Goal: Communication & Community: Answer question/provide support

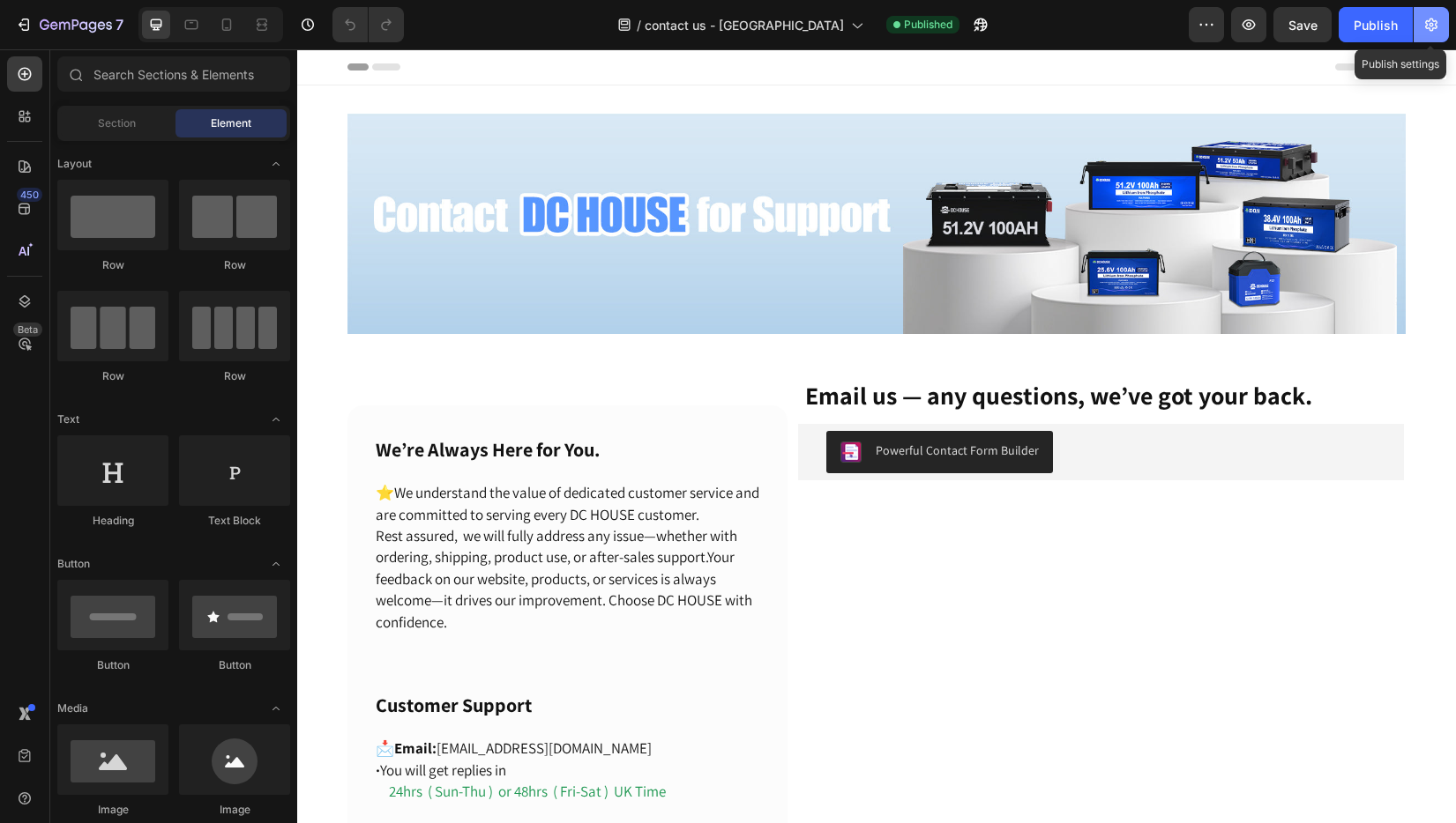
click at [1432, 25] on icon "button" at bounding box center [1431, 25] width 13 height 13
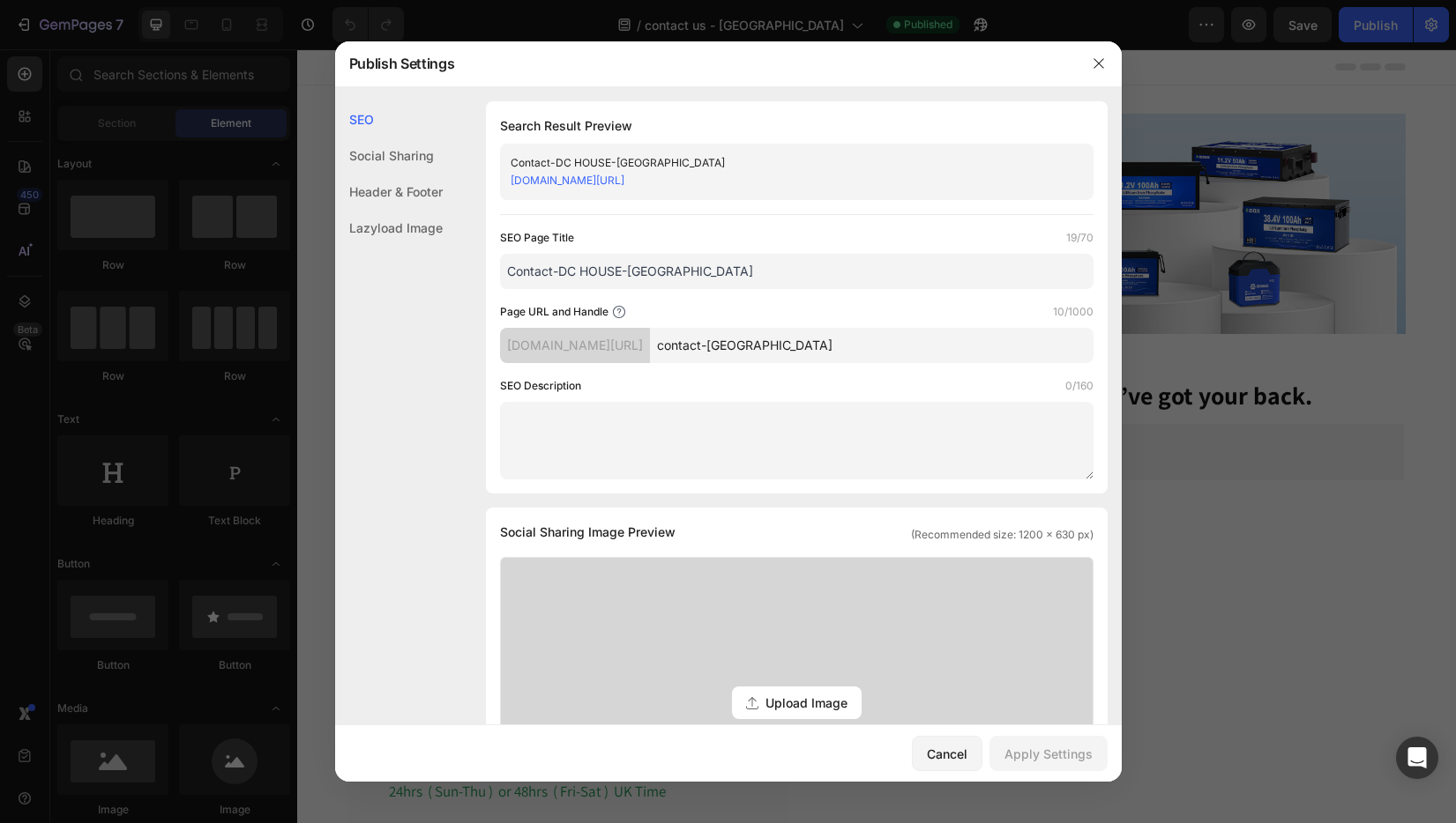
click at [566, 410] on textarea at bounding box center [797, 441] width 593 height 78
paste textarea "Have a question, need support, or just want to say hi? Contact DC HOUSE [DATE] …"
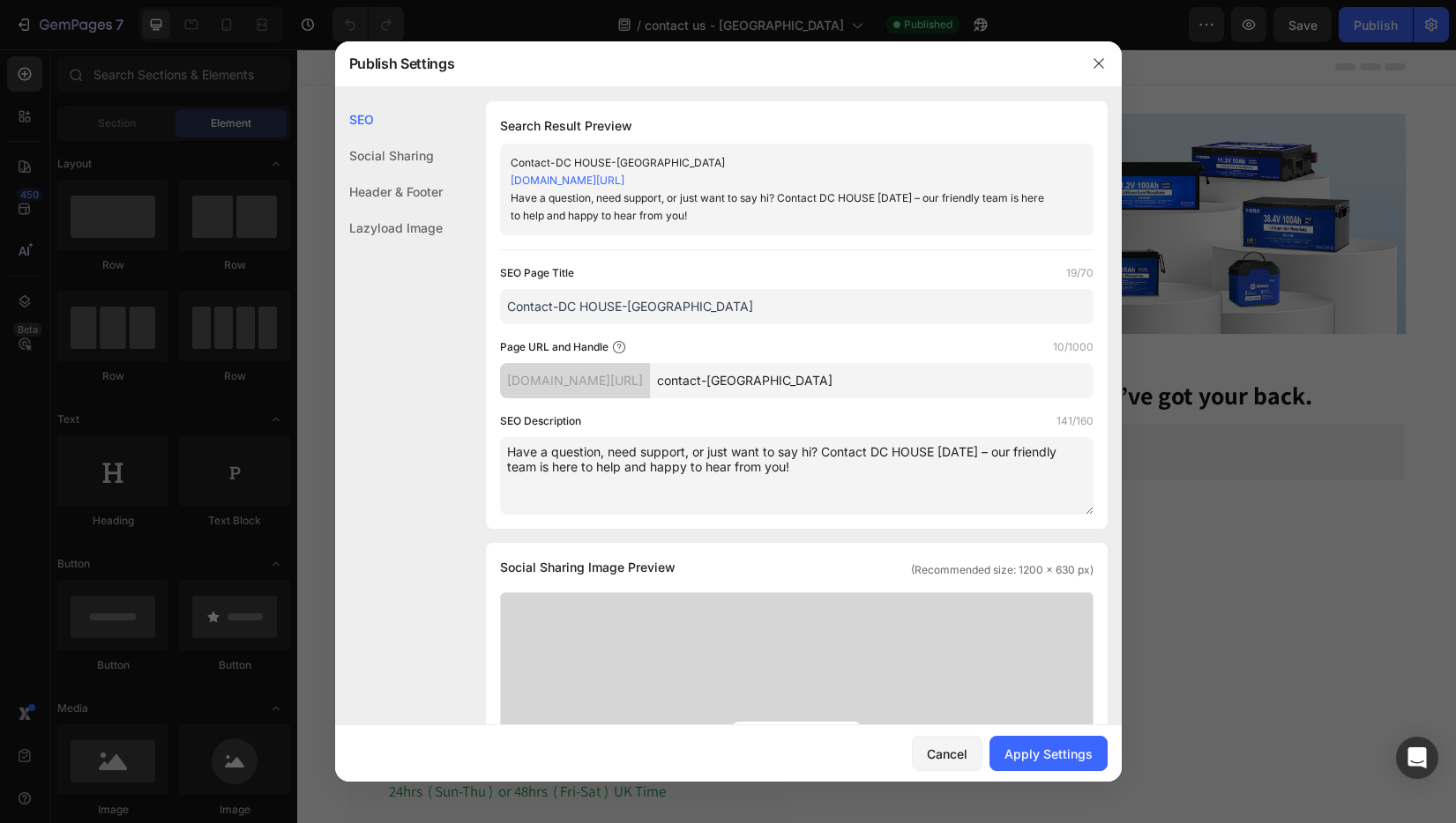
scroll to position [88, 0]
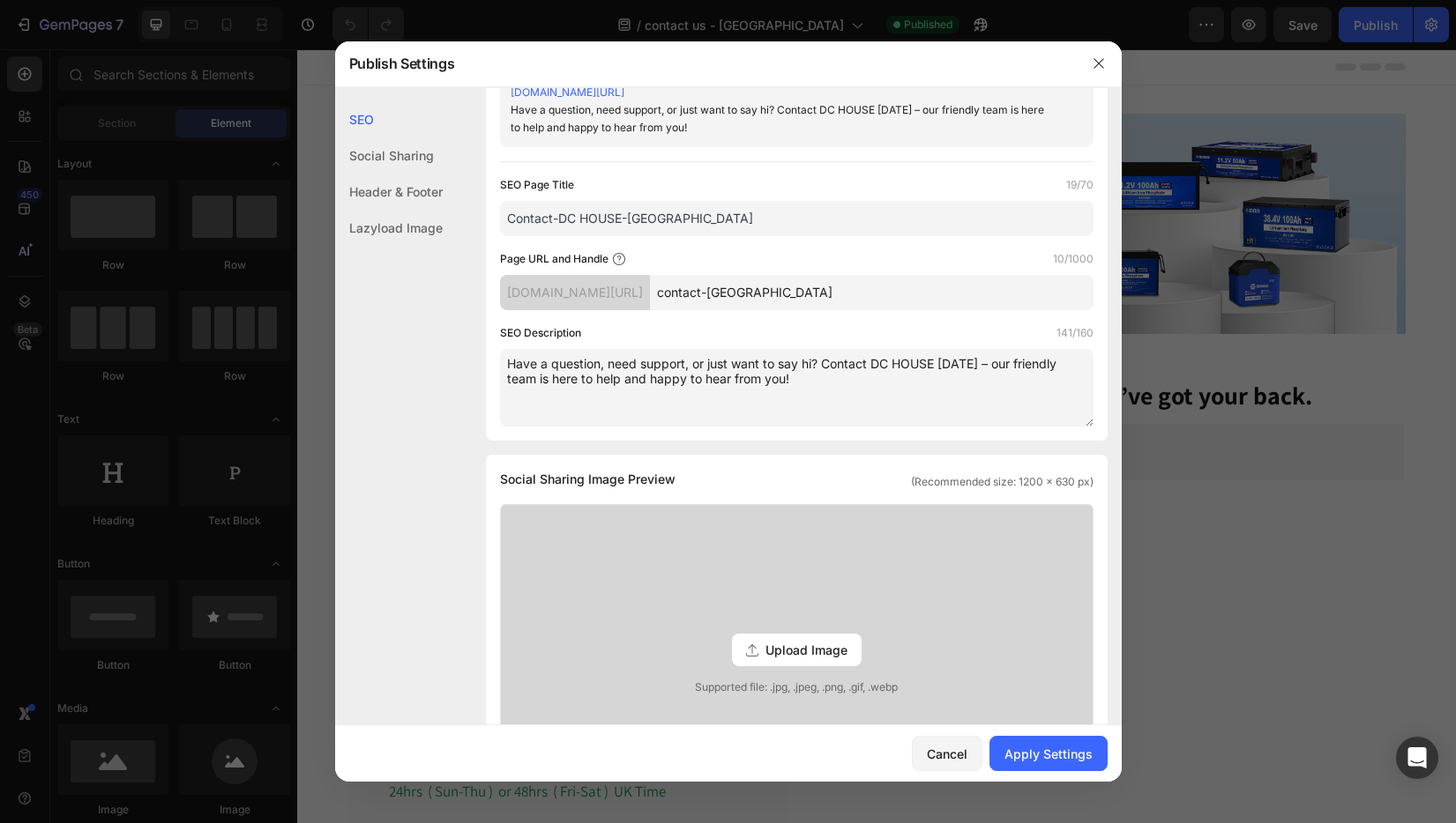
type textarea "Have a question, need support, or just want to say hi? Contact DC HOUSE [DATE] …"
click at [822, 647] on span "Upload Image" at bounding box center [806, 649] width 82 height 19
click at [0, 0] on input "Upload Image Supported file: .jpg, .jpeg, .png, .gif, .webp" at bounding box center [0, 0] width 0 height 0
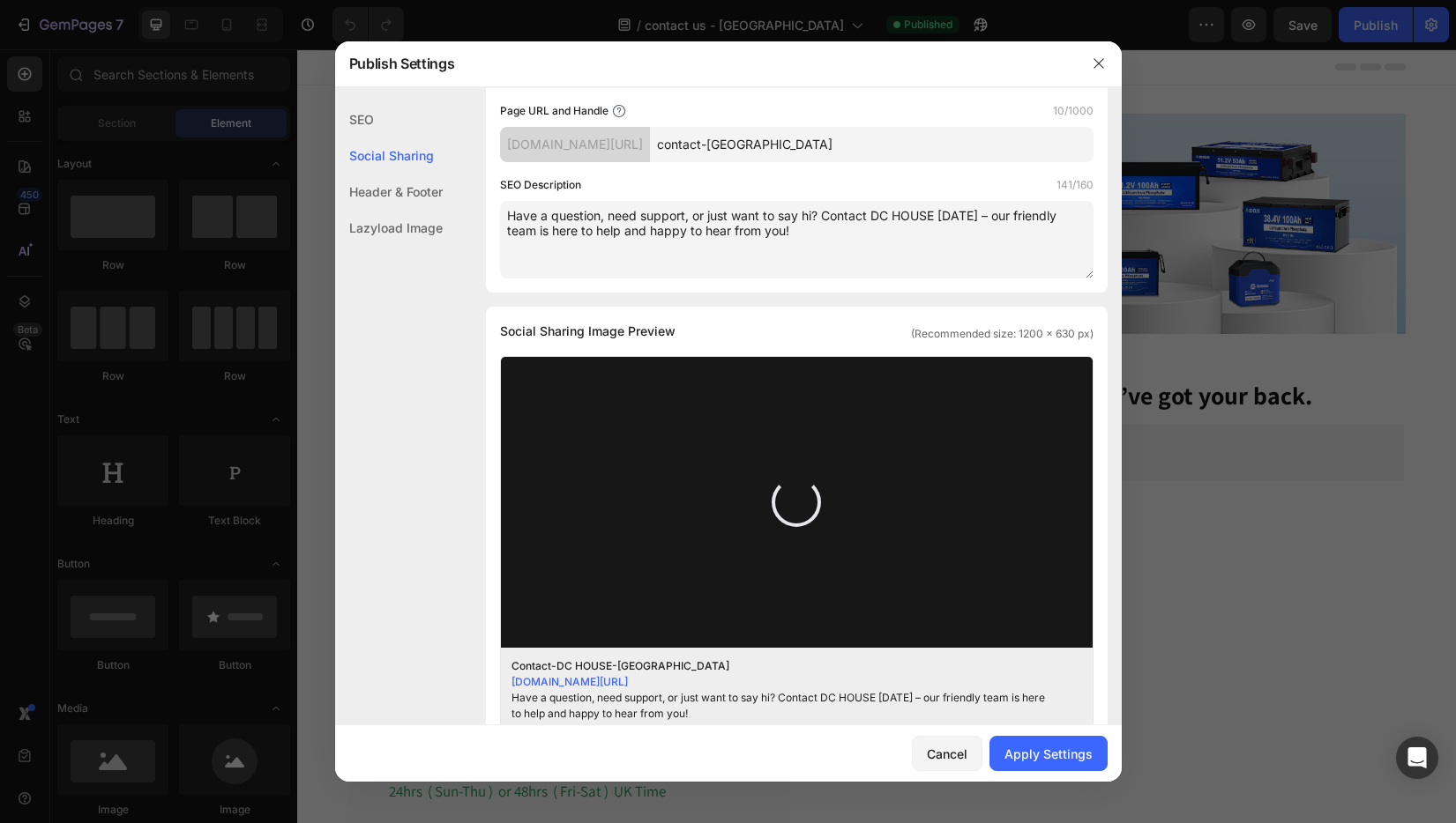
scroll to position [264, 0]
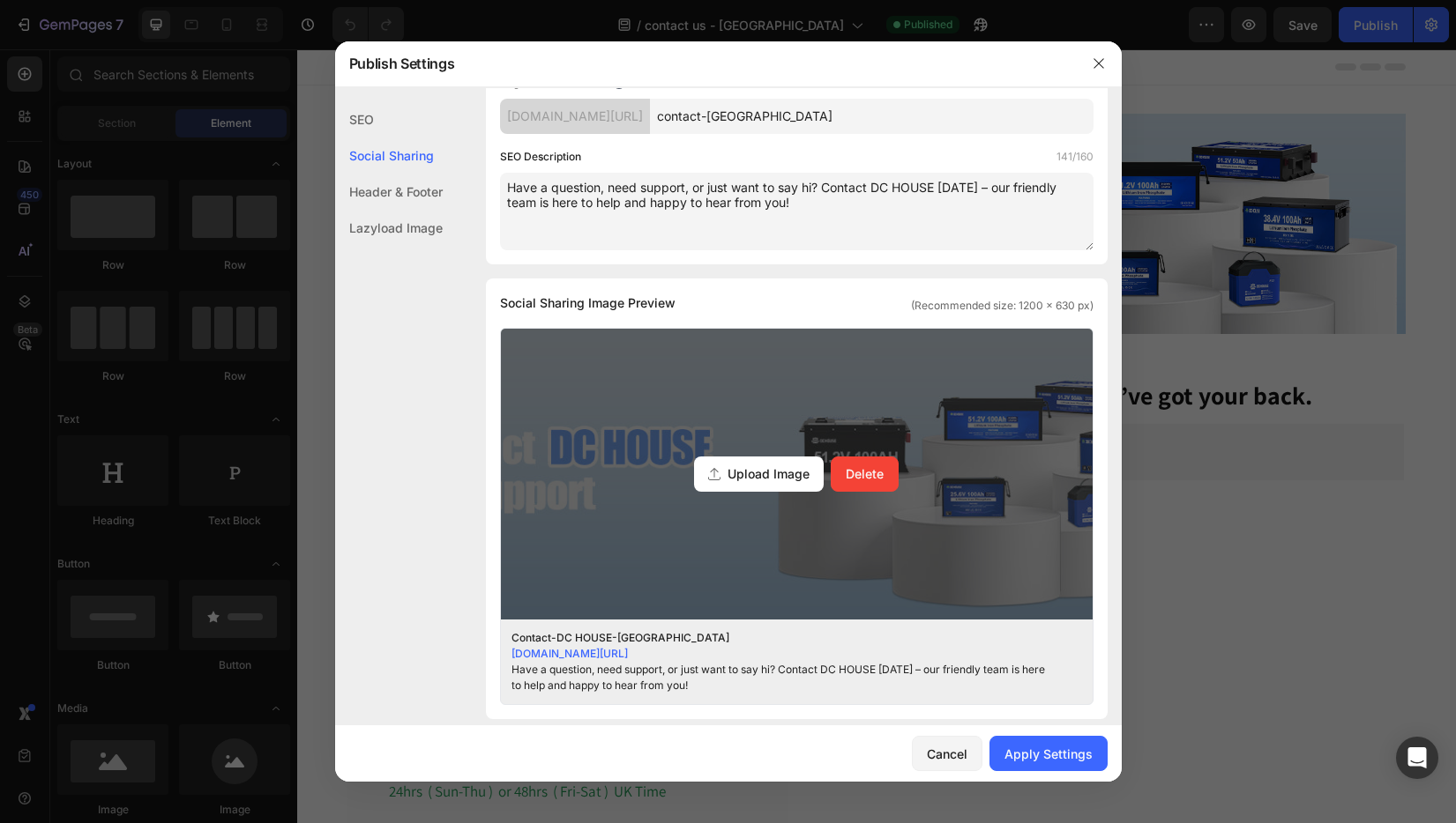
click at [794, 475] on span "Upload Image" at bounding box center [769, 474] width 82 height 19
click at [0, 0] on input "Upload Image Delete" at bounding box center [0, 0] width 0 height 0
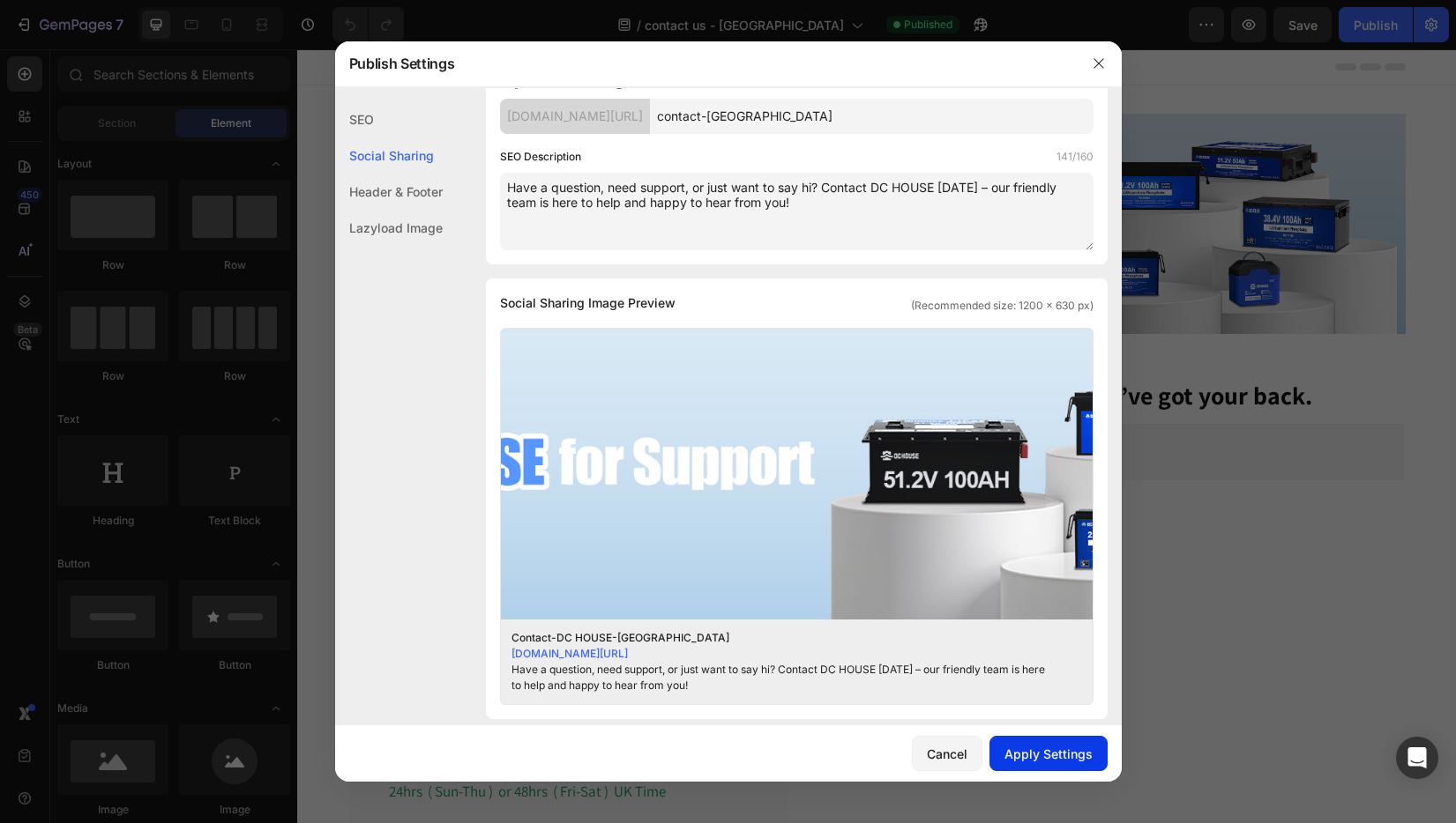
click at [1047, 745] on div "Apply Settings" at bounding box center [1048, 753] width 88 height 19
click at [1101, 58] on icon "button" at bounding box center [1098, 64] width 14 height 14
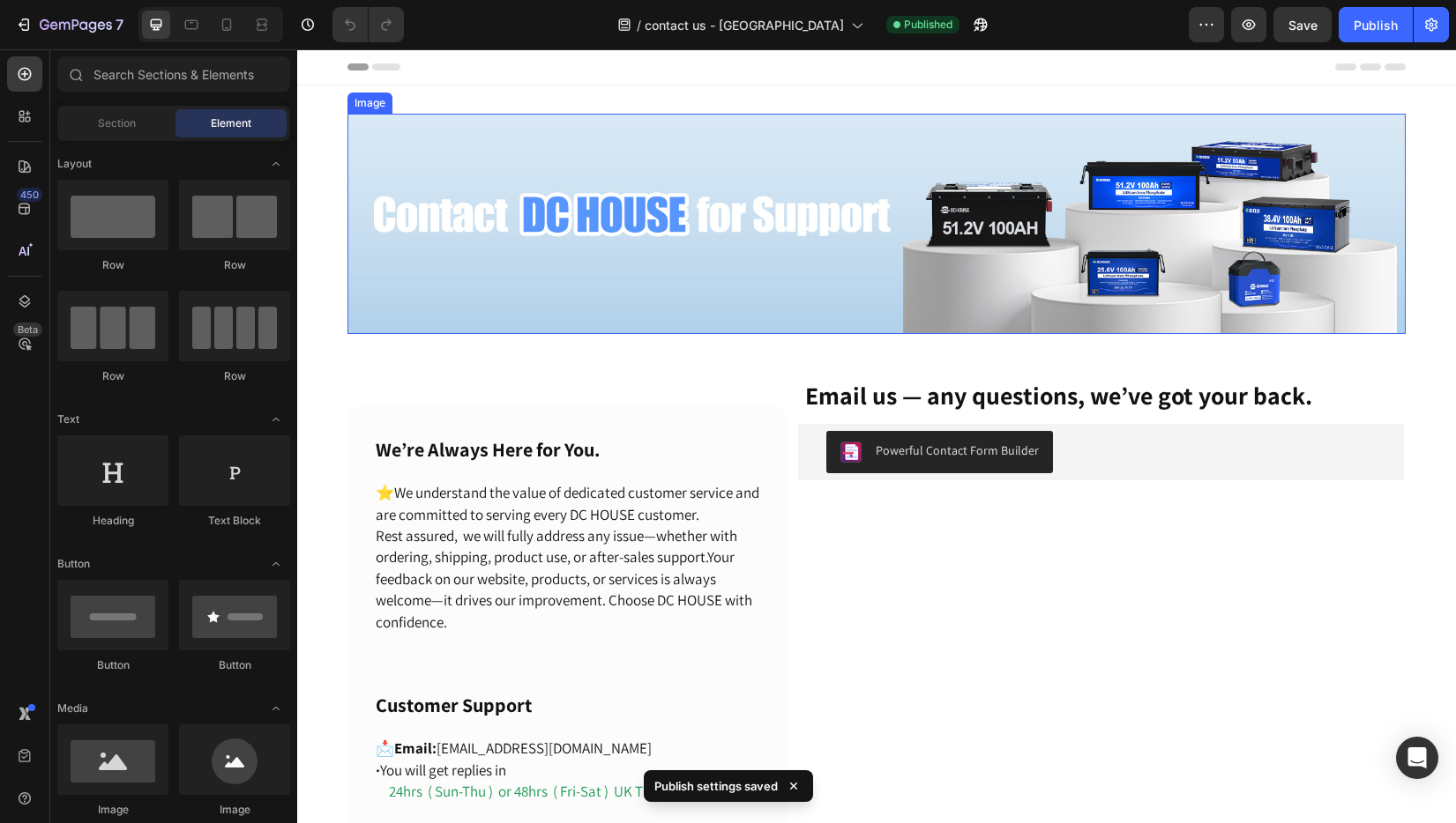
click at [626, 215] on img at bounding box center [876, 224] width 1058 height 220
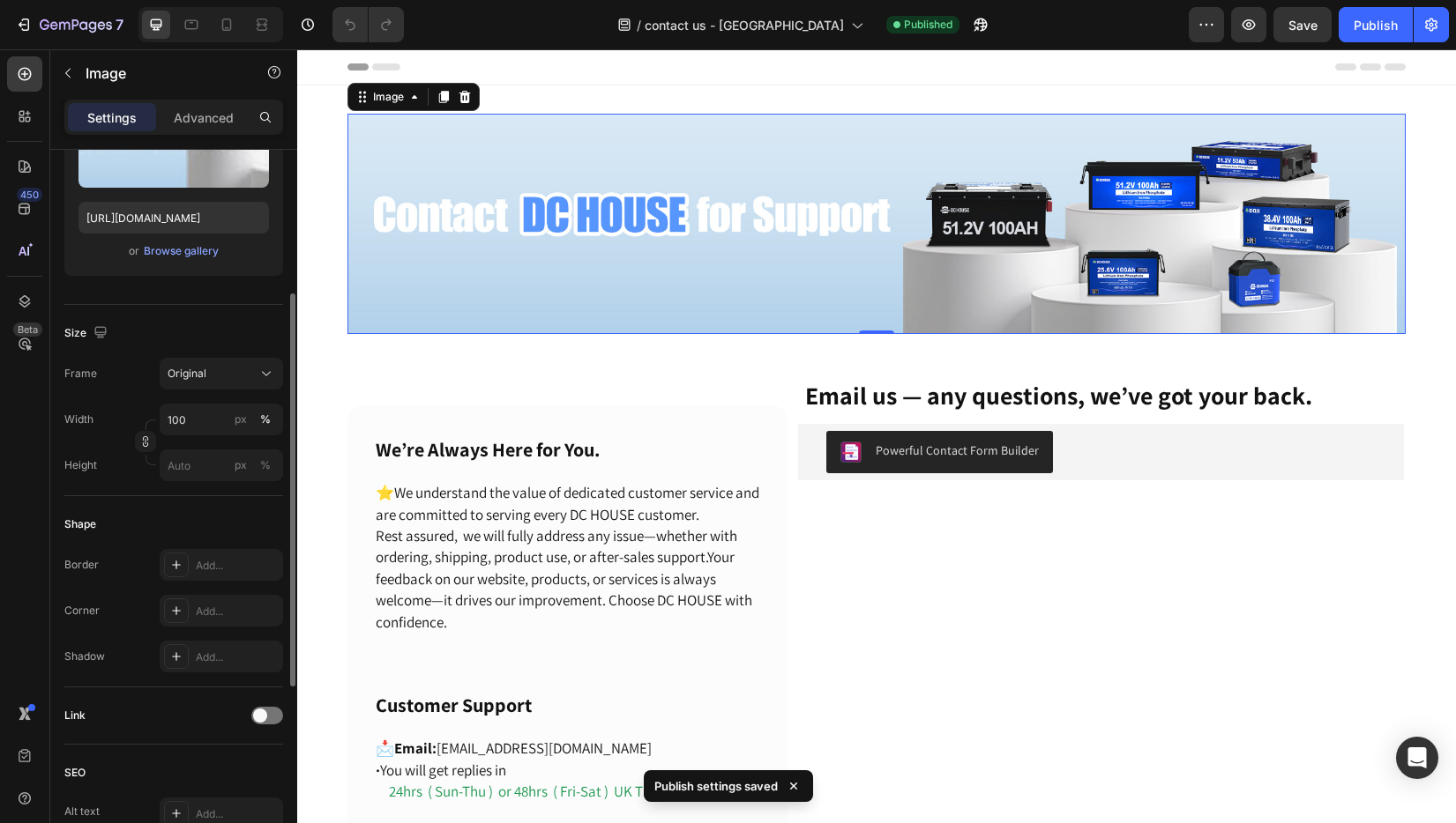
scroll to position [528, 0]
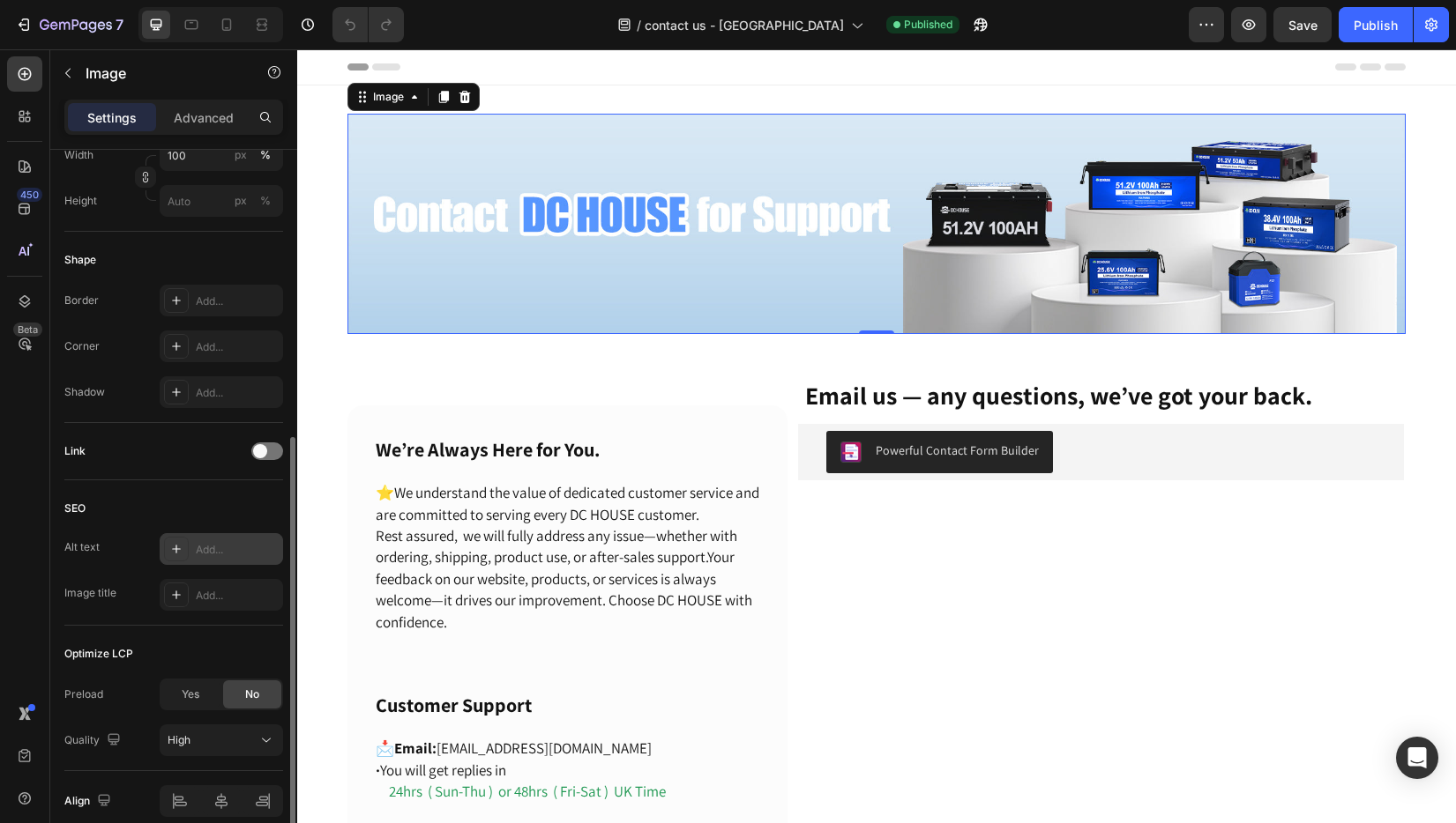
click at [188, 546] on div at bounding box center [177, 549] width 25 height 25
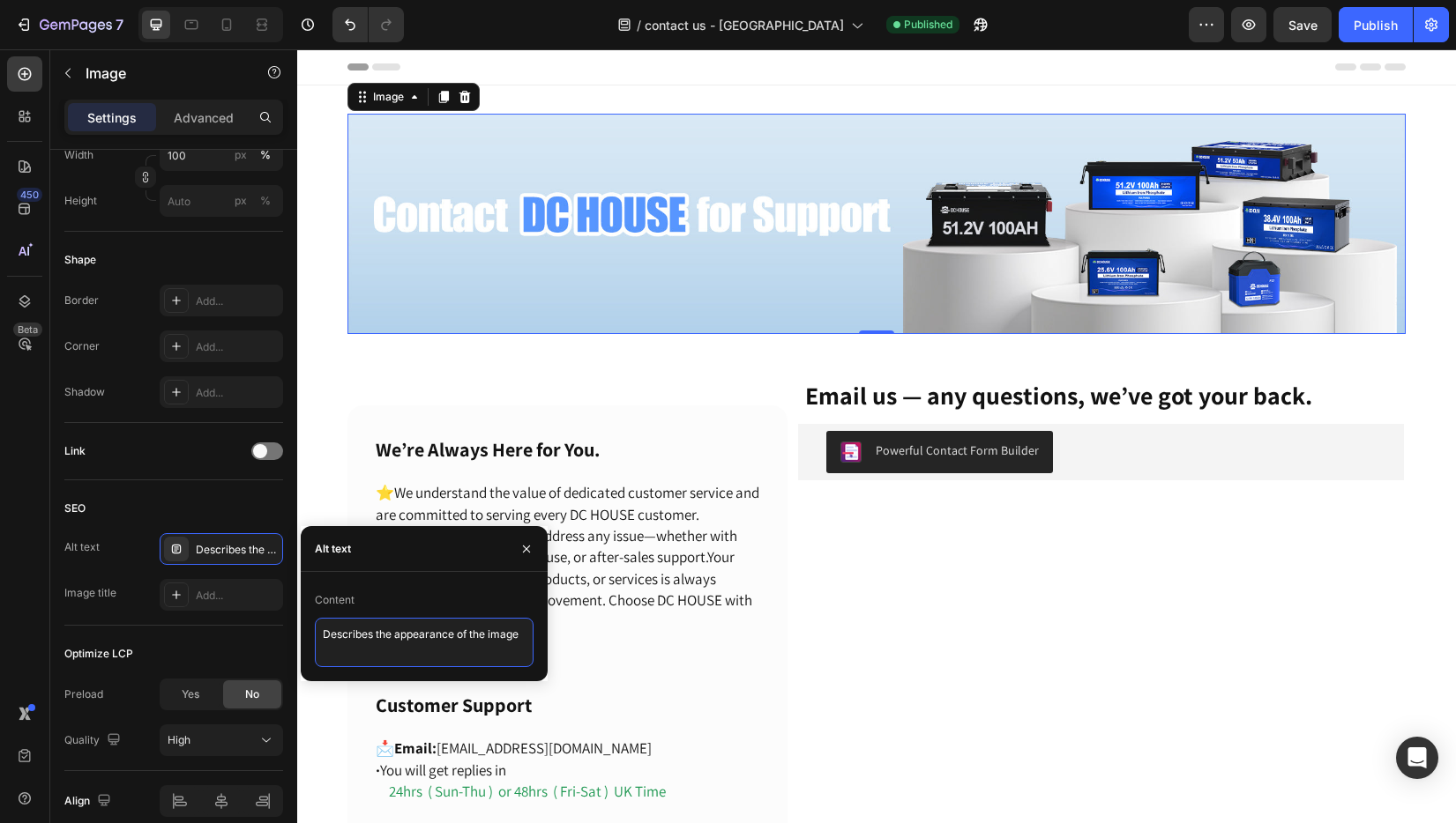
drag, startPoint x: 522, startPoint y: 637, endPoint x: 319, endPoint y: 621, distance: 203.6
click at [319, 621] on textarea "Describes the appearance of the image" at bounding box center [424, 642] width 219 height 49
paste textarea "Need help or have a suggestion? Drop us a line at [GEOGRAPHIC_DATA] DE – we’re …"
drag, startPoint x: 456, startPoint y: 646, endPoint x: 435, endPoint y: 644, distance: 21.1
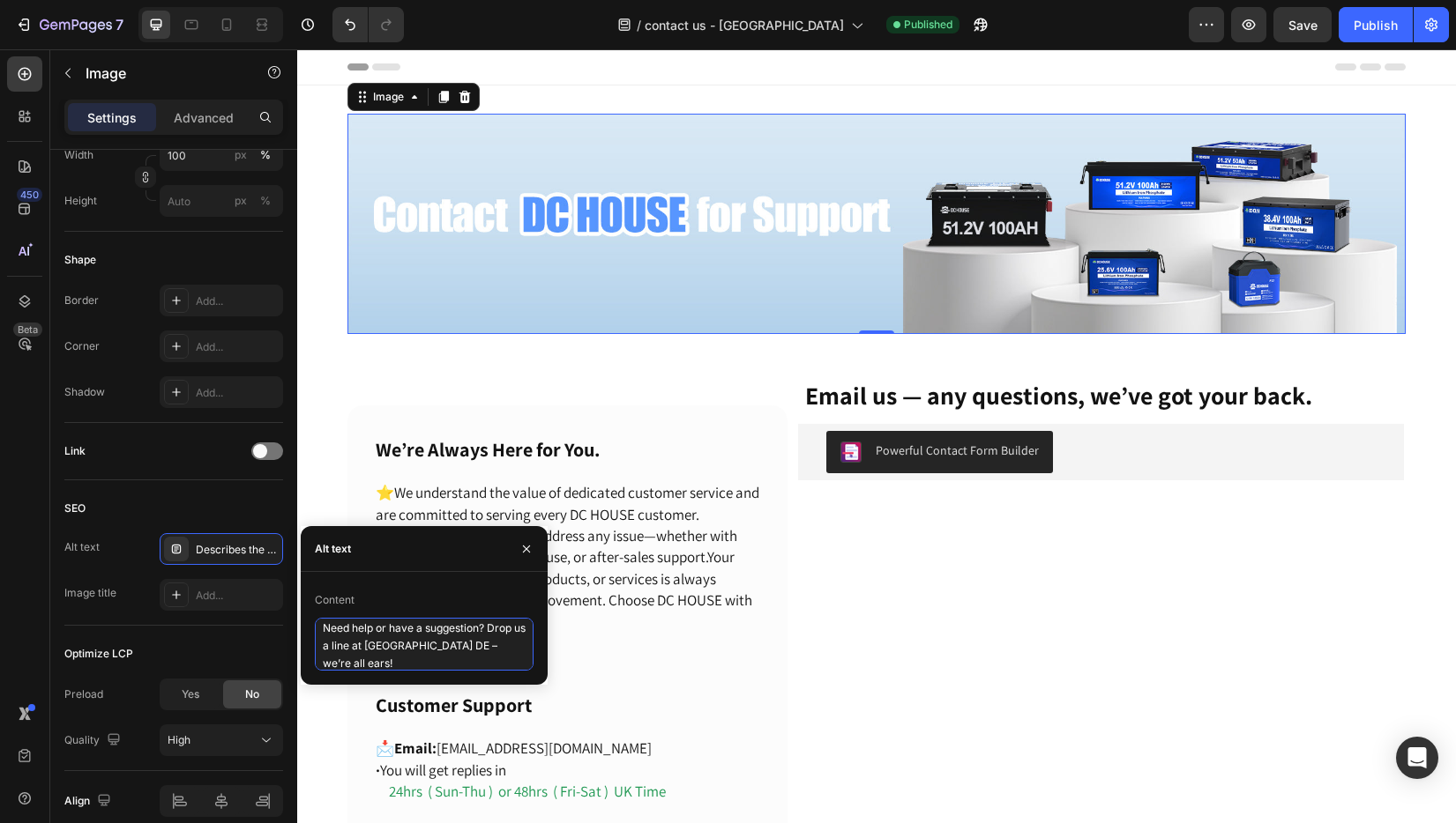
click at [435, 644] on textarea "Need help or have a suggestion? Drop us a line at [GEOGRAPHIC_DATA] DE – we’re …" at bounding box center [424, 644] width 219 height 53
type textarea "Need help or have a suggestion? Drop us a line at [GEOGRAPHIC_DATA] – we’re all…"
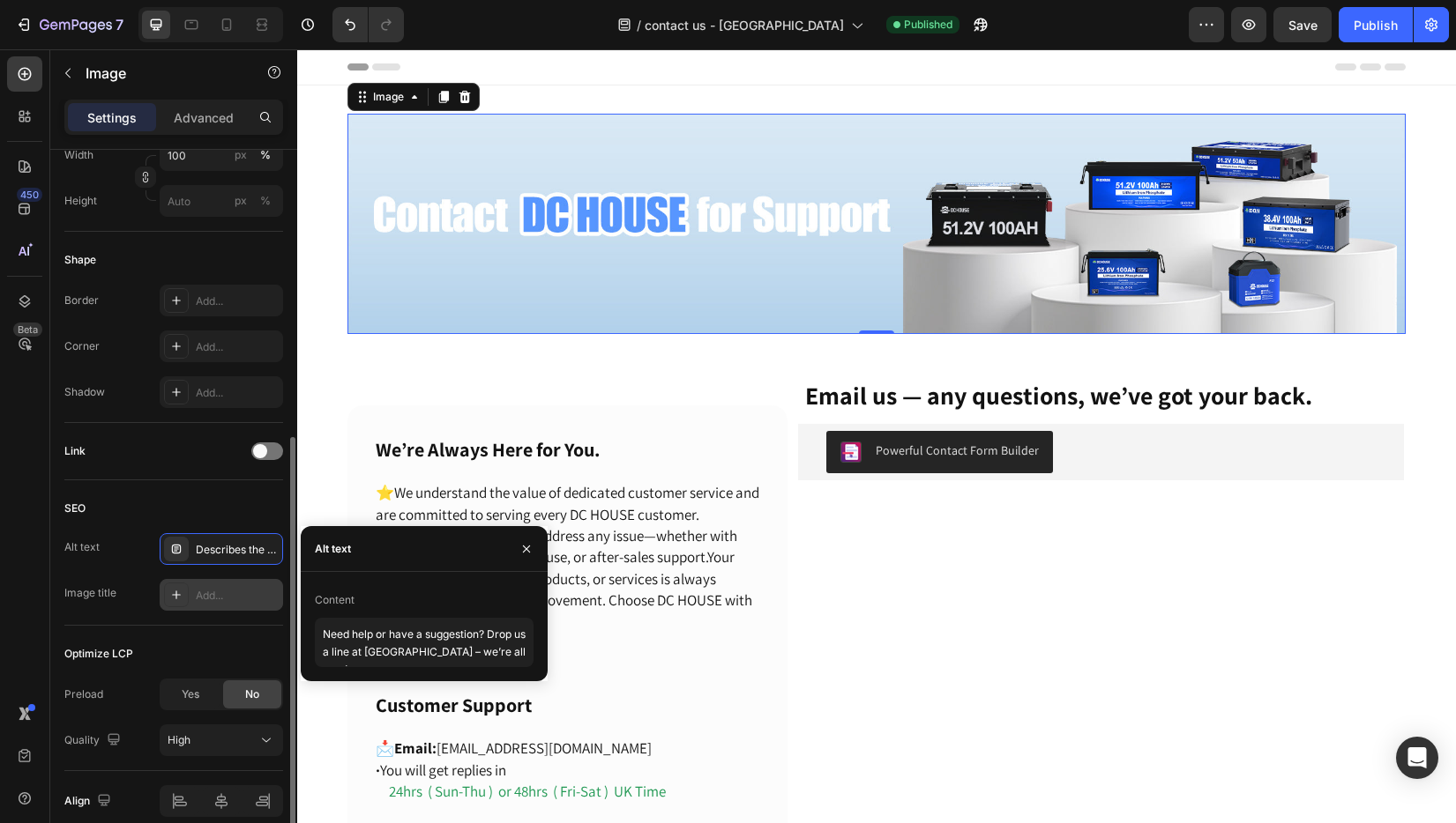
click at [234, 604] on div "Add..." at bounding box center [221, 594] width 124 height 31
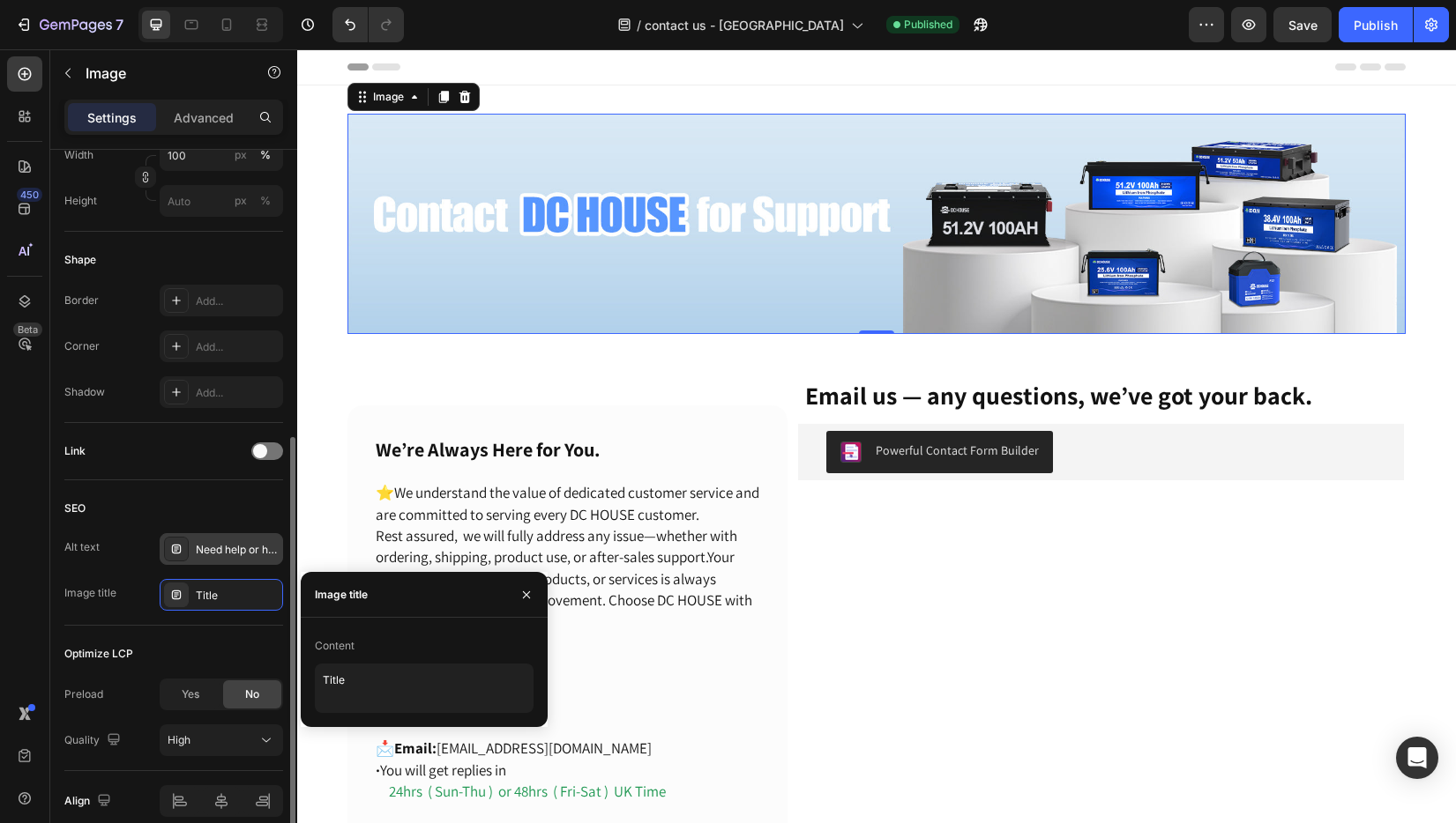
click at [251, 561] on div "Need help or have a suggestion? Drop us a line at [GEOGRAPHIC_DATA] – we’re all…" at bounding box center [221, 548] width 124 height 31
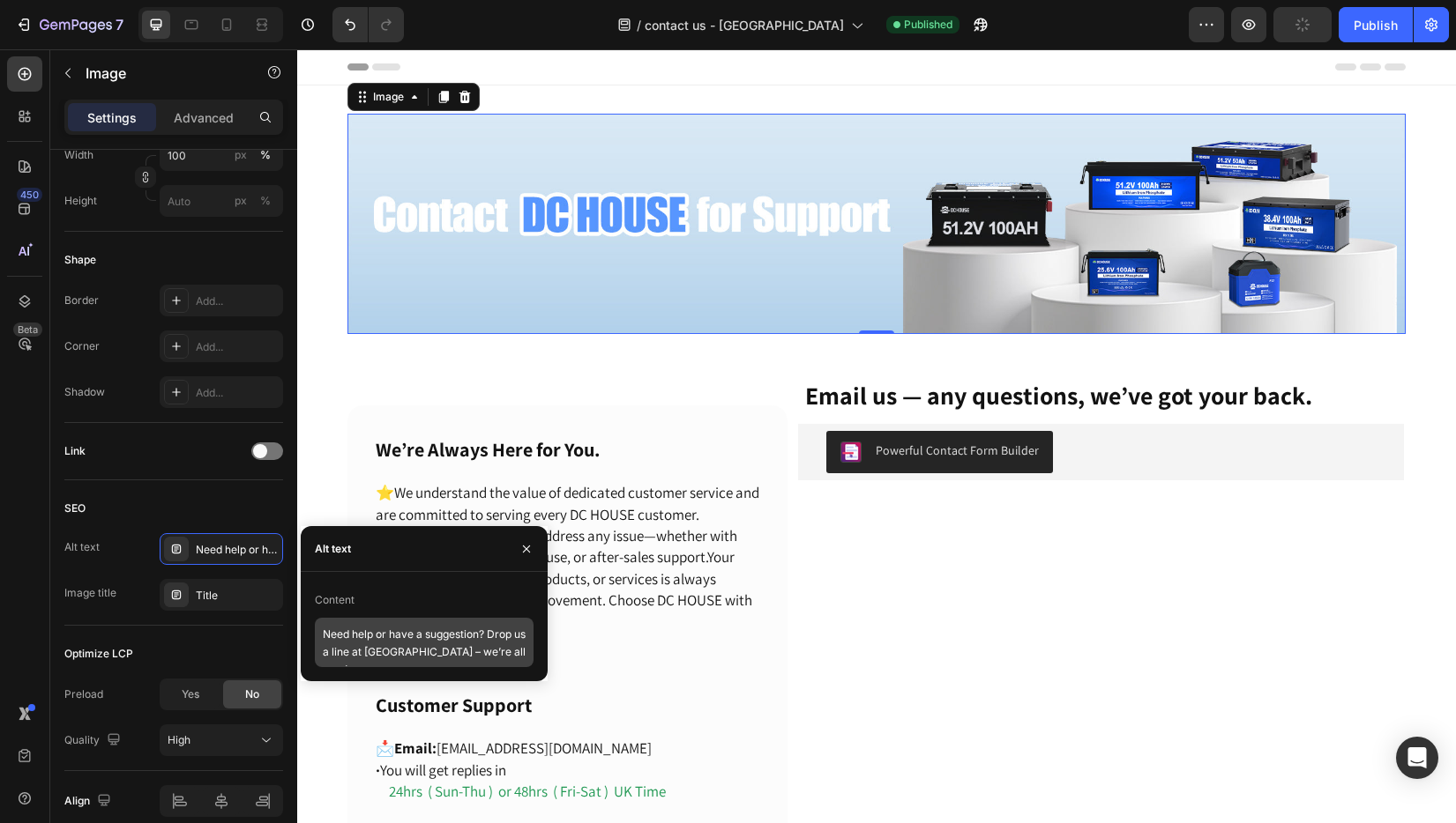
scroll to position [2, 0]
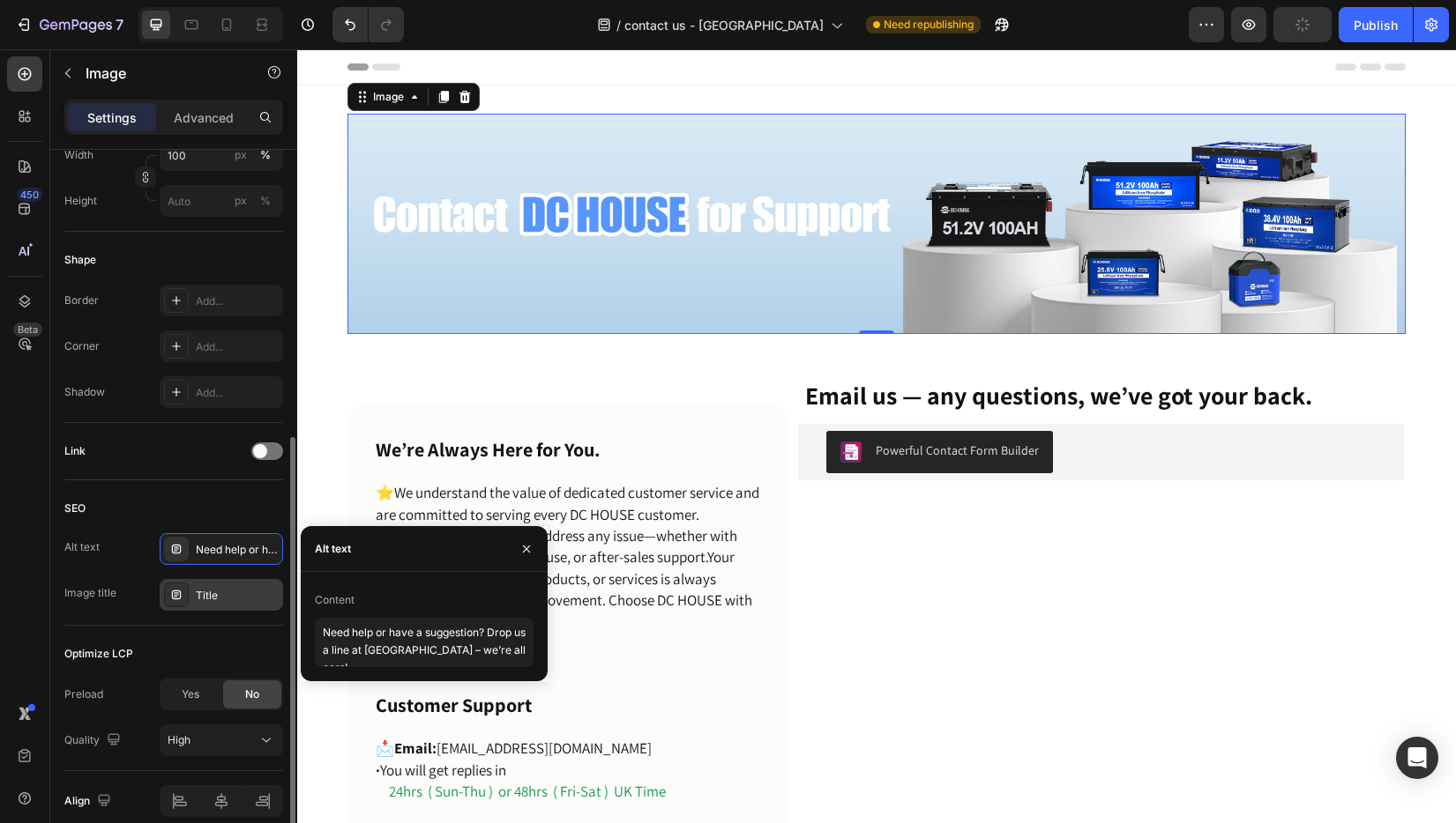
click at [214, 596] on div "Title" at bounding box center [237, 596] width 82 height 16
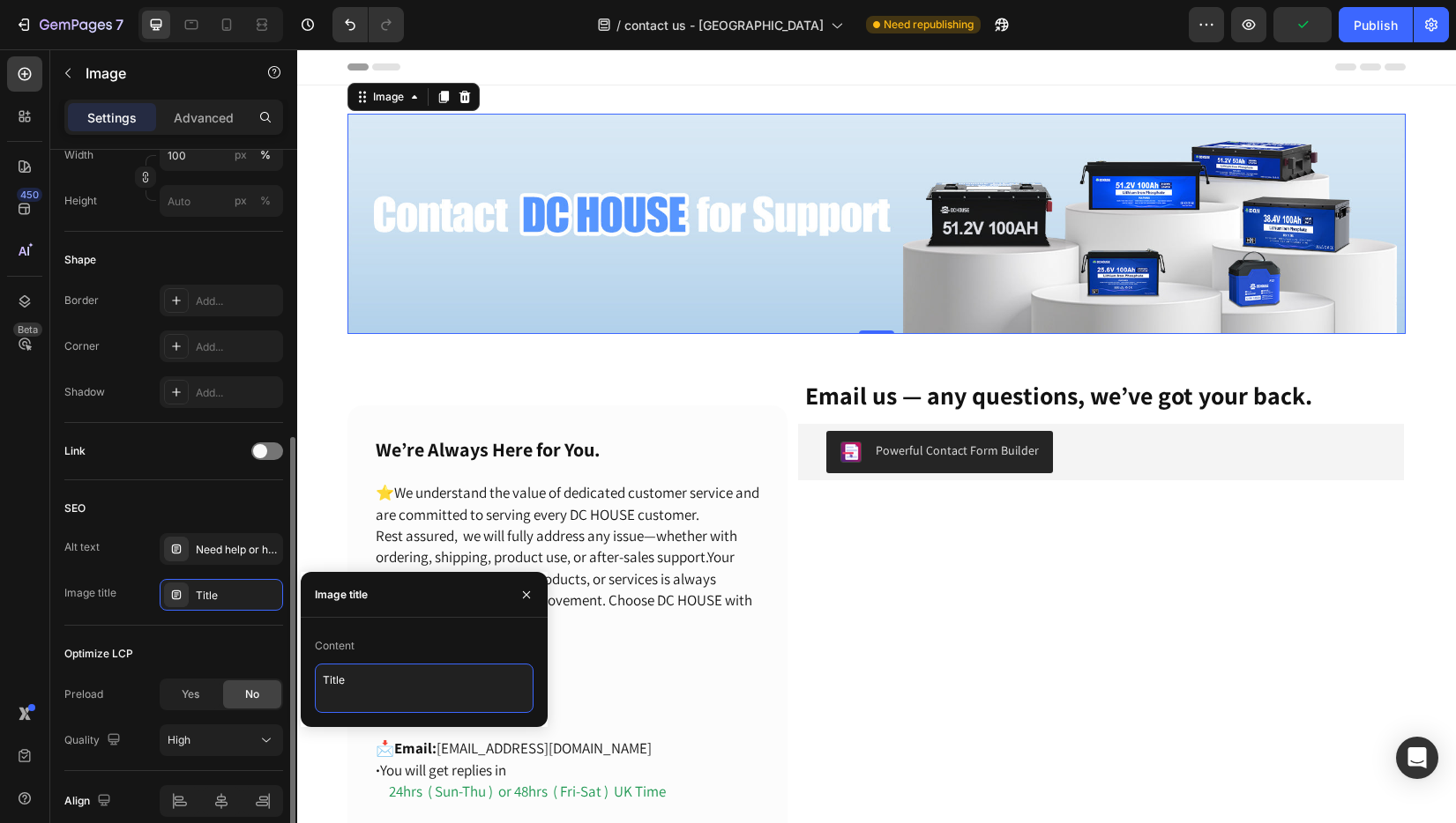
drag, startPoint x: 412, startPoint y: 677, endPoint x: 279, endPoint y: 667, distance: 133.4
click at [279, 667] on div "450 Beta Sections(18) Elements(83) Section Element Hero Section Product Detail …" at bounding box center [149, 436] width 297 height 774
type textarea "contact DC HOUSE for support"
click at [459, 618] on div "Content contact DC HOUSE for support" at bounding box center [425, 673] width 247 height 109
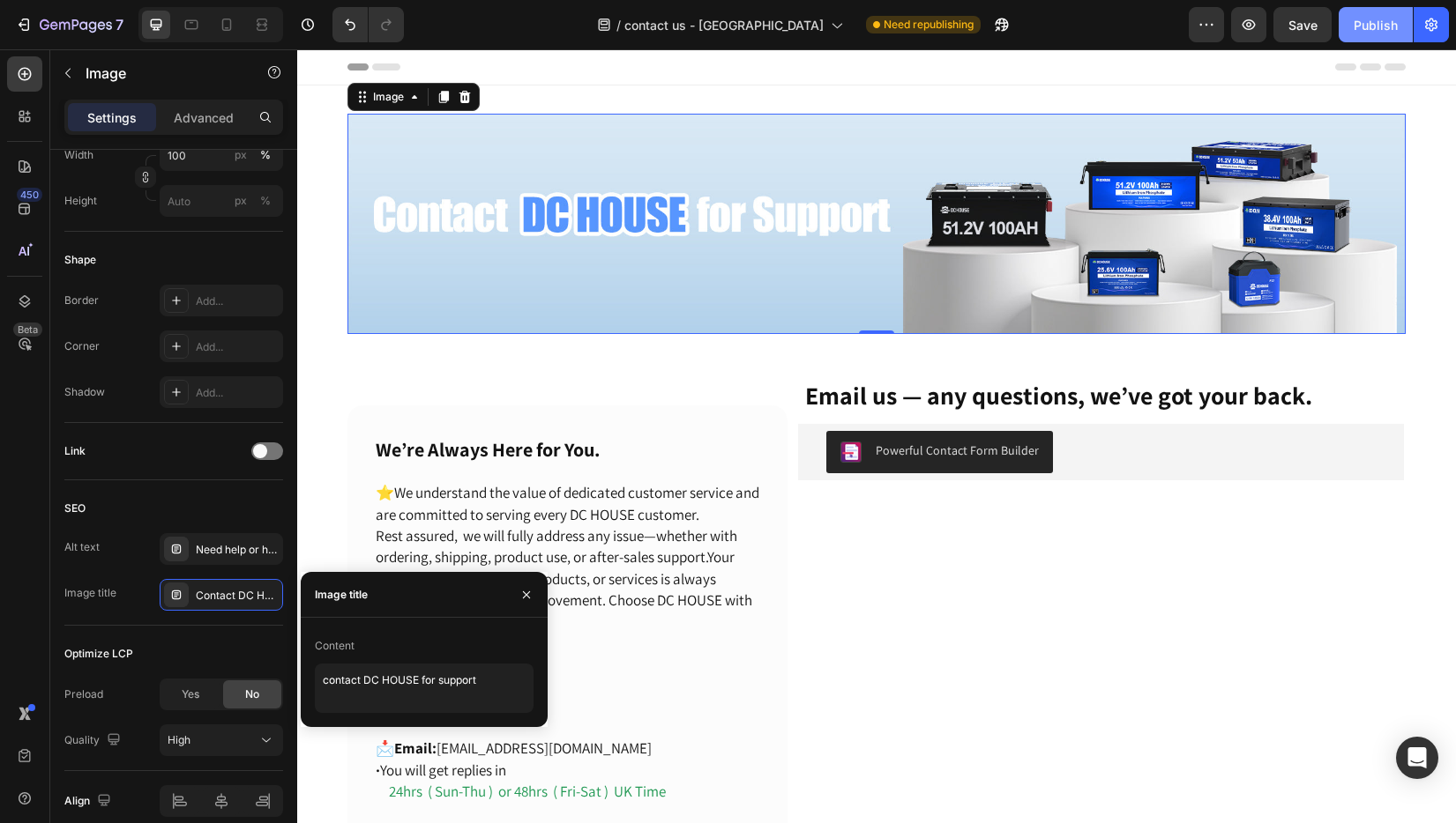
click at [1381, 26] on div "Publish" at bounding box center [1374, 25] width 44 height 19
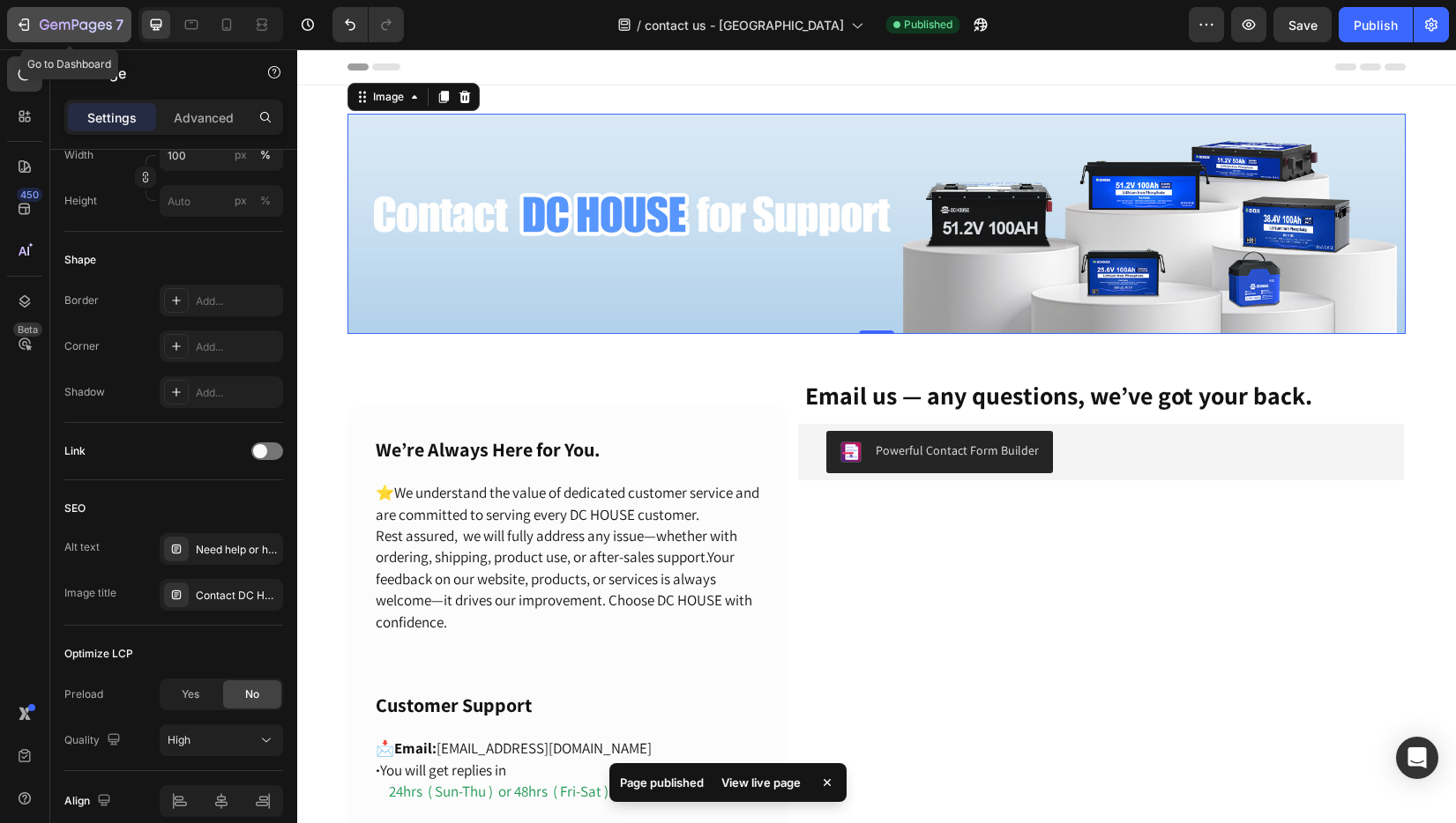
click at [60, 23] on icon "button" at bounding box center [65, 26] width 11 height 8
